Goal: Feedback & Contribution: Submit feedback/report problem

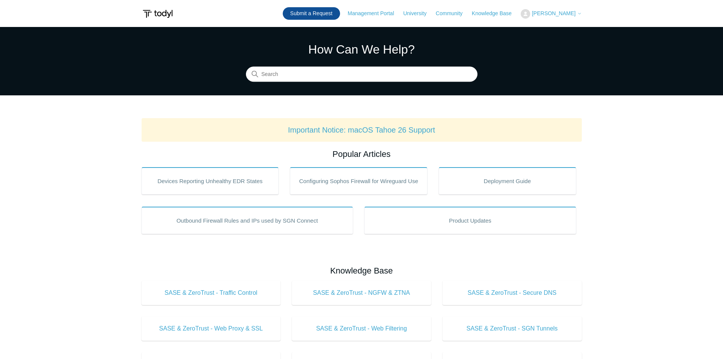
click at [322, 13] on link "Submit a Request" at bounding box center [311, 13] width 57 height 13
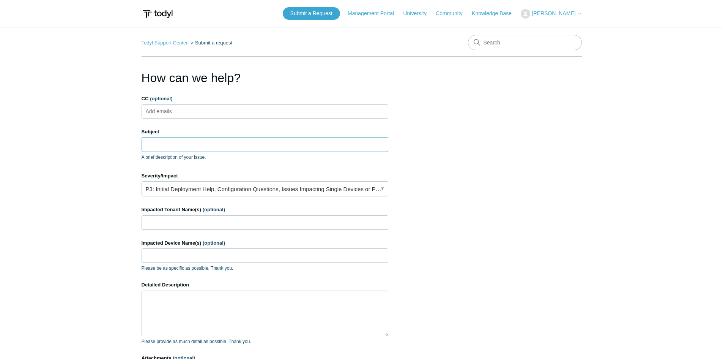
click at [196, 140] on input "Subject" at bounding box center [265, 144] width 247 height 14
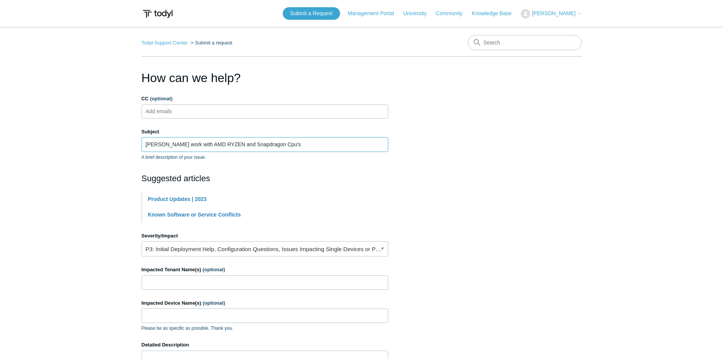
type input "Will Todyl work with AMD RYZEN and Snapdragon Cpu's"
click at [53, 192] on main "Todyl Support Center Submit a request How can we help? CC (optional) Add emails…" at bounding box center [361, 252] width 723 height 451
drag, startPoint x: 283, startPoint y: 142, endPoint x: 0, endPoint y: 105, distance: 285.9
click at [0, 105] on main "Todyl Support Center Submit a request How can we help? CC (optional) Add emails…" at bounding box center [361, 252] width 723 height 451
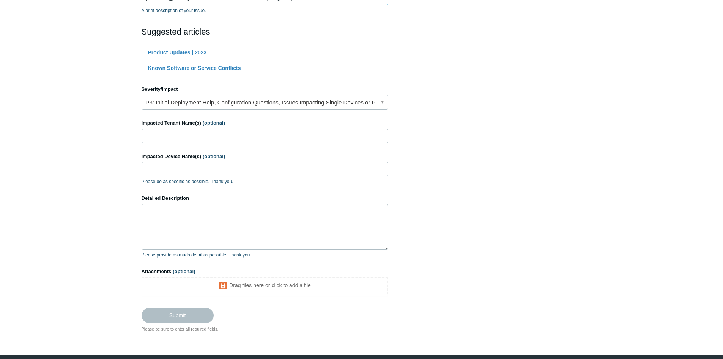
scroll to position [152, 0]
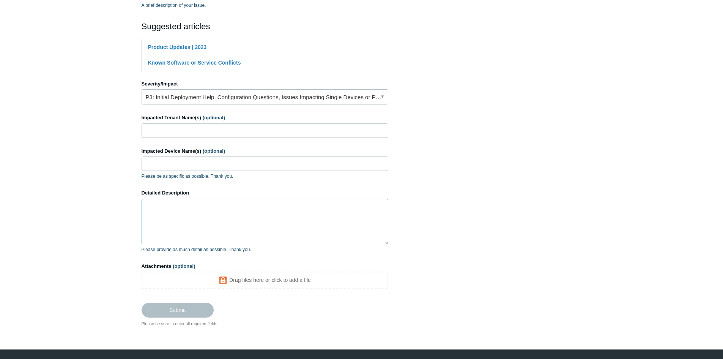
click at [242, 226] on textarea "Detailed Description" at bounding box center [265, 221] width 247 height 46
paste textarea "Will Todyl work with AMD RYZEN and Snapdragon Cpu's"
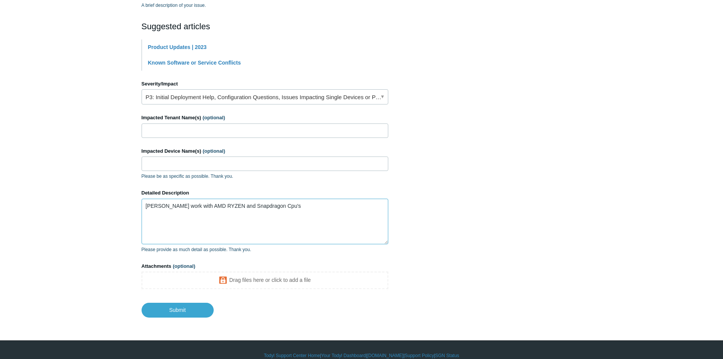
click at [163, 208] on textarea "Will Todyl work with AMD RYZEN and Snapdragon Cpu's" at bounding box center [265, 221] width 247 height 46
drag, startPoint x: 160, startPoint y: 207, endPoint x: 35, endPoint y: 128, distance: 147.9
click at [35, 128] on main "Todyl Support Center Submit a request How can we help? CC (optional) Add emails…" at bounding box center [361, 96] width 723 height 442
type textarea "[PERSON_NAME] work with AMD RYZEN and Snapdragon CPU's"
click at [16, 225] on main "Todyl Support Center Submit a request How can we help? CC (optional) Add emails…" at bounding box center [361, 96] width 723 height 442
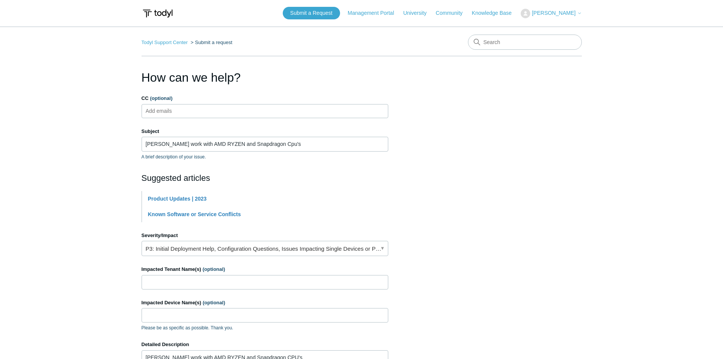
scroll to position [0, 0]
click at [273, 144] on input "Will Todyl work with AMD RYZEN and Snapdragon Cpu's" at bounding box center [265, 144] width 247 height 14
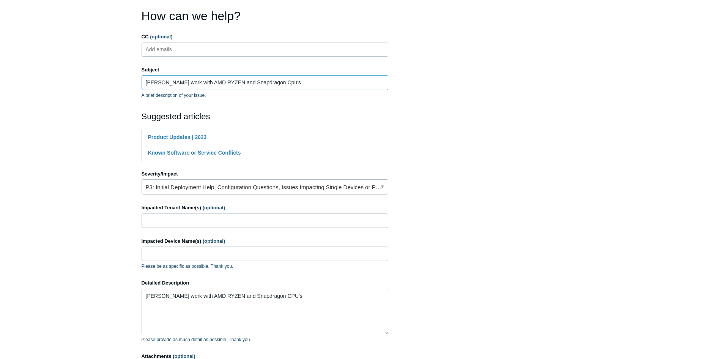
scroll to position [114, 0]
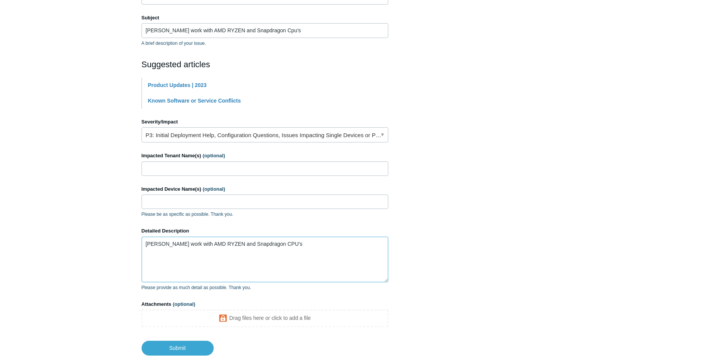
drag, startPoint x: 300, startPoint y: 248, endPoint x: 0, endPoint y: 213, distance: 302.1
click at [0, 213] on main "Todyl Support Center Submit a request How can we help? CC (optional) Add emails…" at bounding box center [361, 134] width 723 height 442
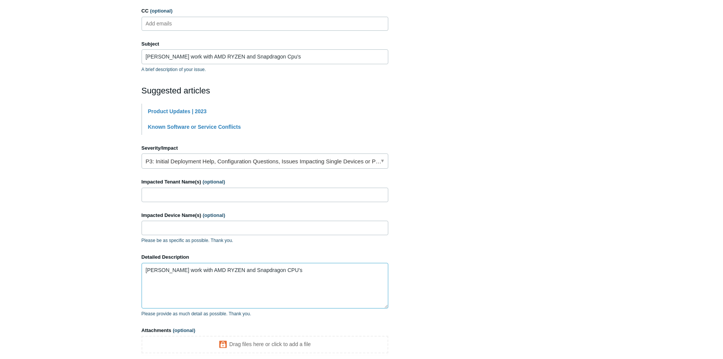
scroll to position [76, 0]
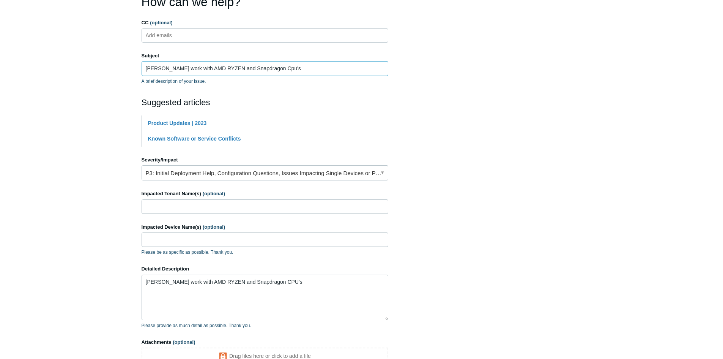
drag, startPoint x: 298, startPoint y: 68, endPoint x: 11, endPoint y: 5, distance: 294.3
click at [0, 9] on main "Todyl Support Center Submit a request How can we help? CC (optional) Add emails…" at bounding box center [361, 172] width 723 height 442
paste input "PU"
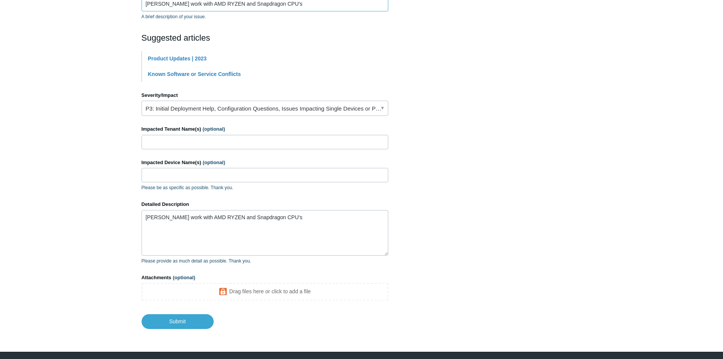
scroll to position [125, 0]
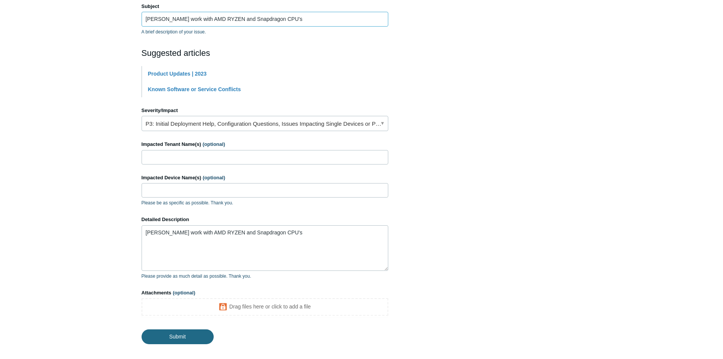
type input "[PERSON_NAME] work with AMD RYZEN and Snapdragon CPU's"
click at [192, 333] on input "Submit" at bounding box center [178, 336] width 72 height 15
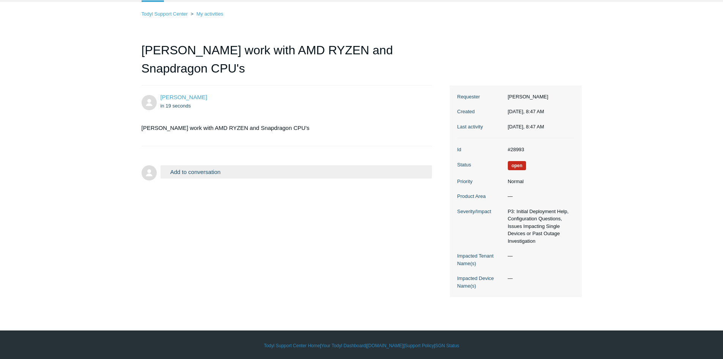
scroll to position [44, 0]
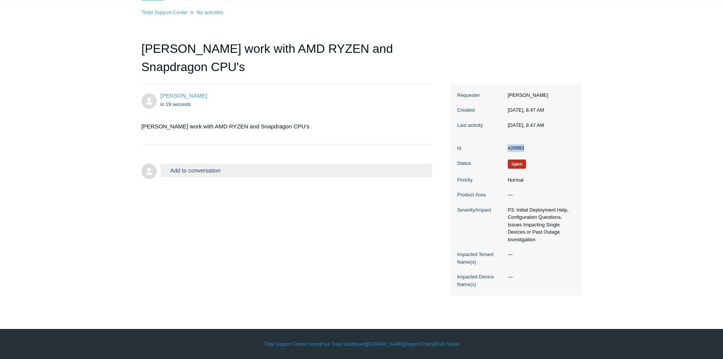
drag, startPoint x: 529, startPoint y: 148, endPoint x: 500, endPoint y: 148, distance: 28.8
click at [500, 148] on dl "Id #28993 Status Open Priority Normal Product Area — Severity/Impact P3: Initia…" at bounding box center [515, 216] width 117 height 159
copy dl "#28993"
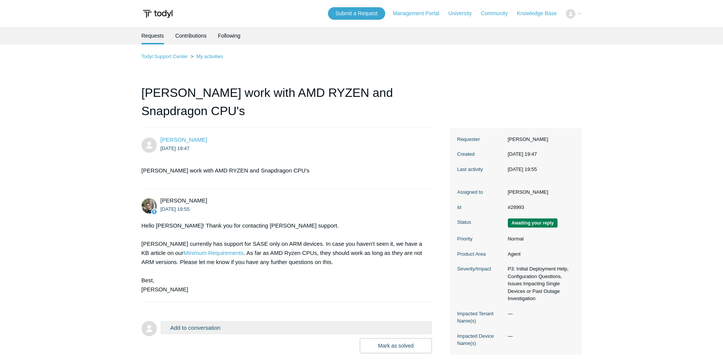
scroll to position [42, 0]
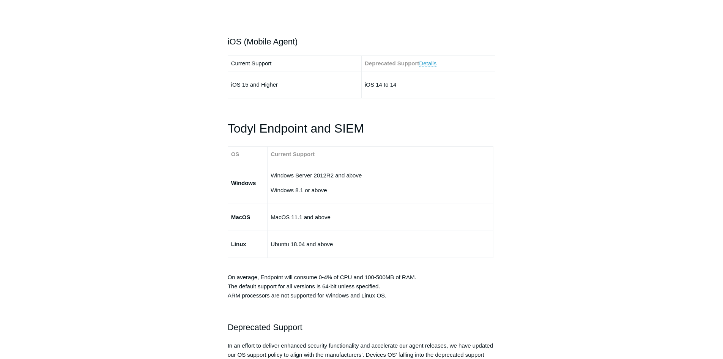
scroll to position [1214, 0]
